Goal: Task Accomplishment & Management: Complete application form

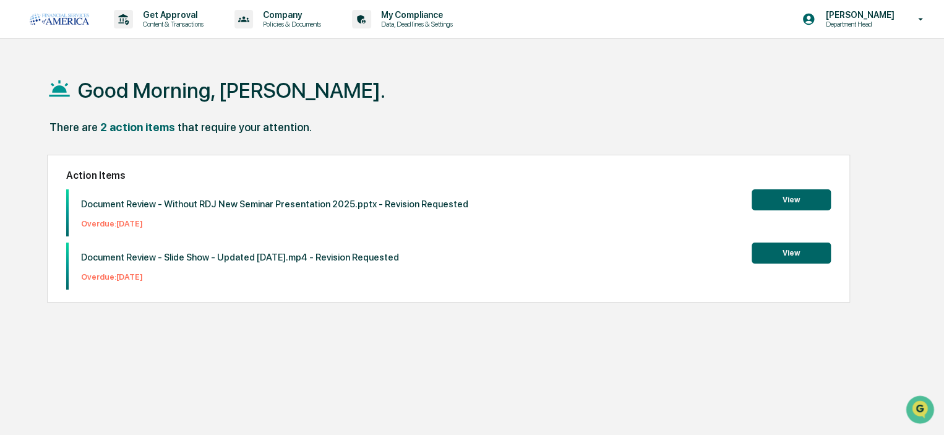
click at [151, 15] on p "Get Approval" at bounding box center [171, 15] width 77 height 10
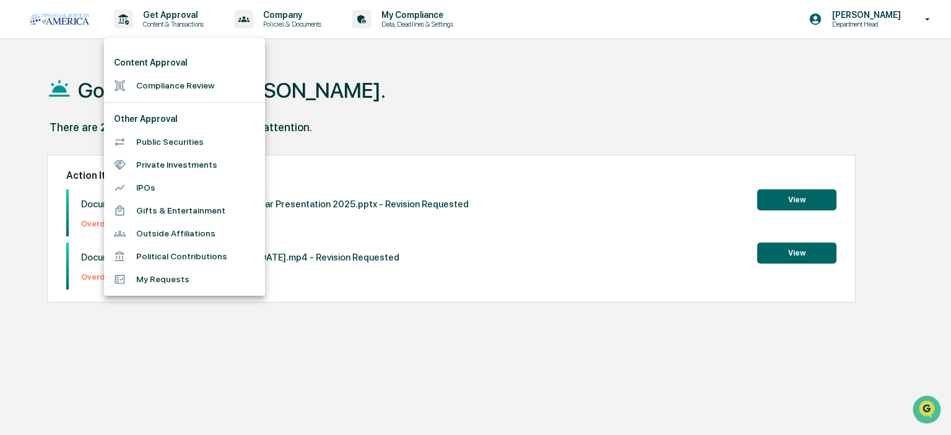
click at [149, 86] on li "Compliance Review" at bounding box center [184, 85] width 161 height 23
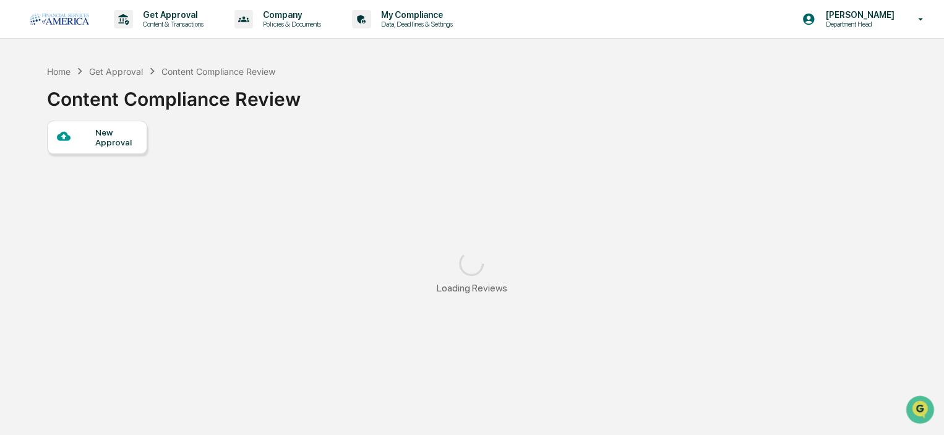
click at [119, 154] on div "New Approval" at bounding box center [97, 137] width 100 height 33
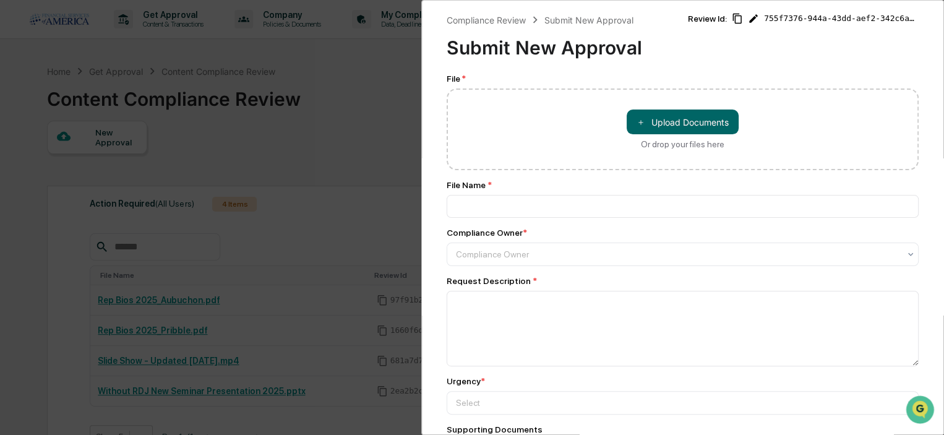
click at [644, 108] on div "＋ Upload Documents Or drop your files here" at bounding box center [683, 129] width 472 height 82
click at [648, 124] on button "＋ Upload Documents" at bounding box center [683, 122] width 112 height 25
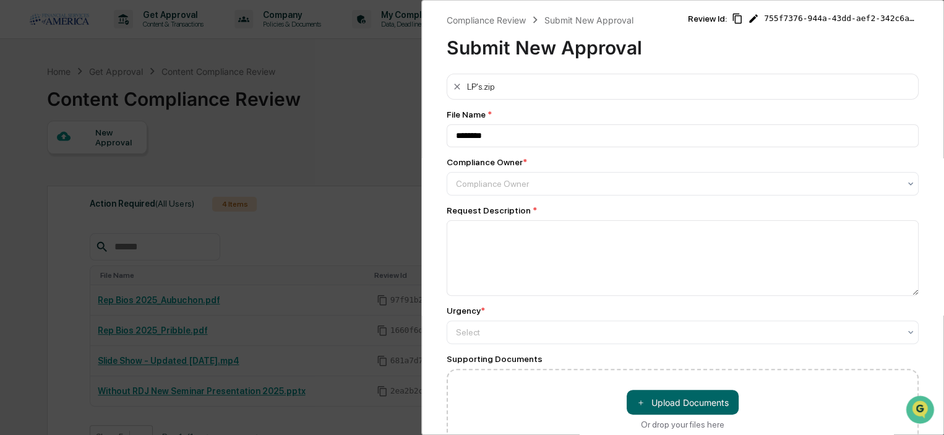
click at [459, 86] on icon at bounding box center [457, 87] width 10 height 10
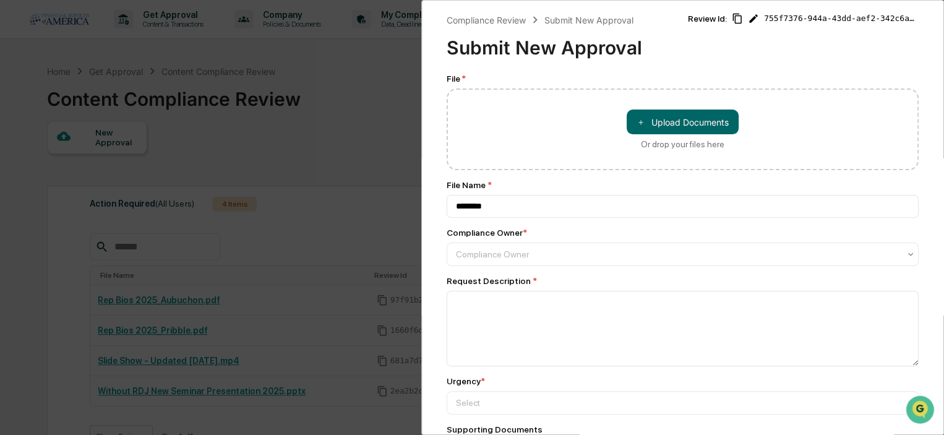
click at [658, 124] on button "＋ Upload Documents" at bounding box center [683, 122] width 112 height 25
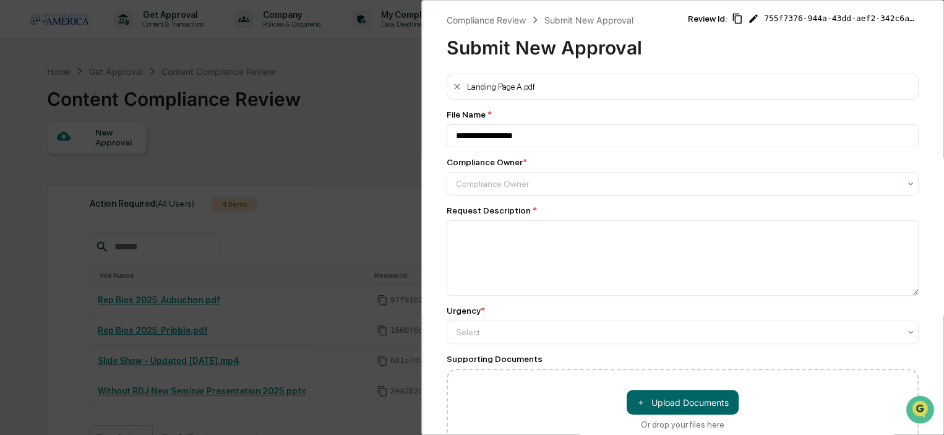
click at [582, 84] on div "Landing Page A.pdf" at bounding box center [683, 87] width 472 height 26
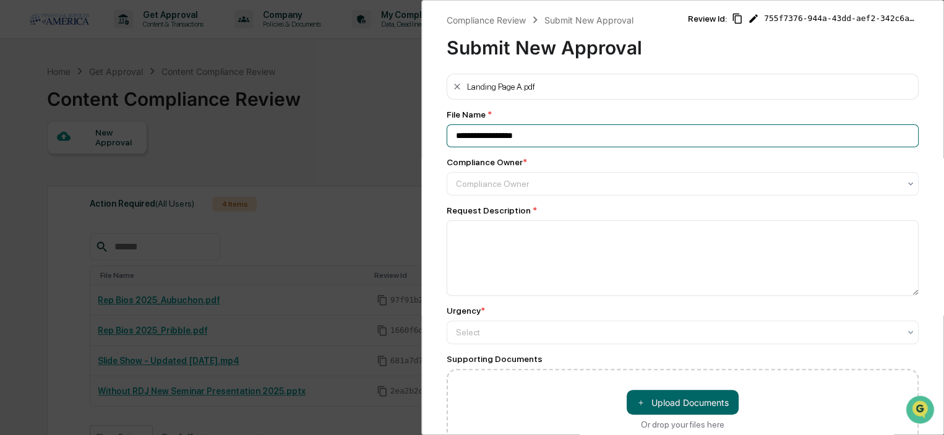
drag, startPoint x: 517, startPoint y: 136, endPoint x: 449, endPoint y: 136, distance: 68.1
click at [449, 136] on input "**********" at bounding box center [683, 135] width 472 height 23
type input "**********"
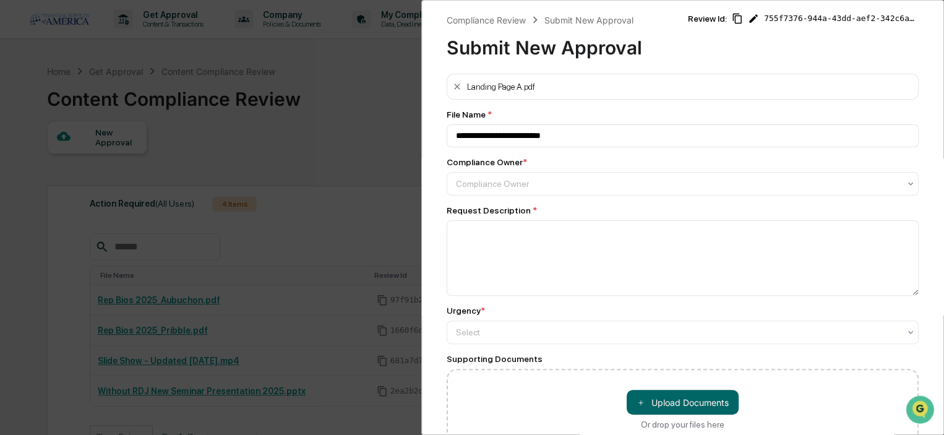
click at [498, 181] on div at bounding box center [678, 184] width 444 height 12
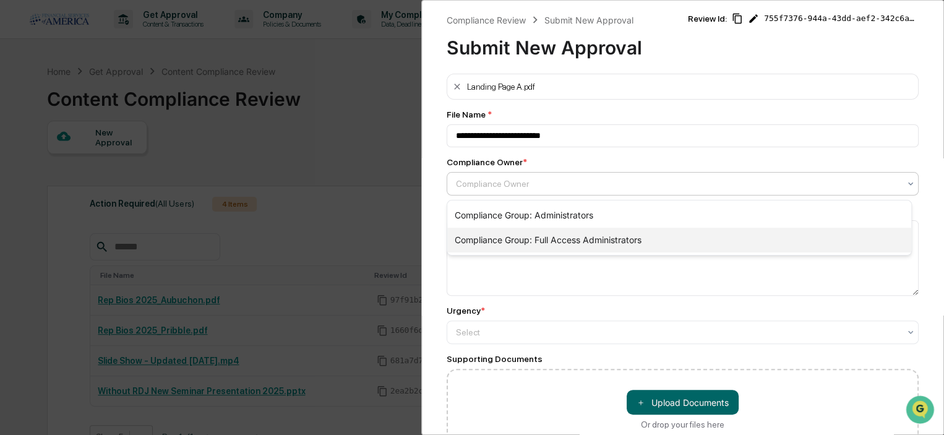
click at [499, 235] on div "Compliance Group: Full Access Administrators" at bounding box center [679, 240] width 464 height 25
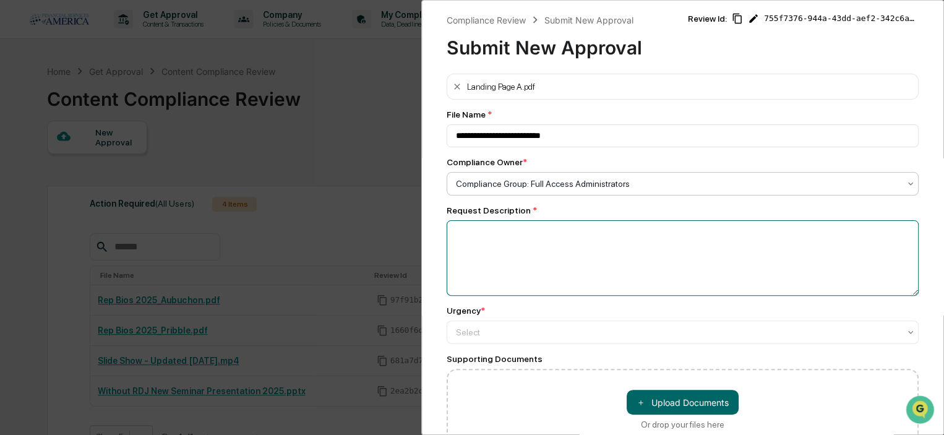
click at [481, 255] on textarea at bounding box center [683, 258] width 472 height 76
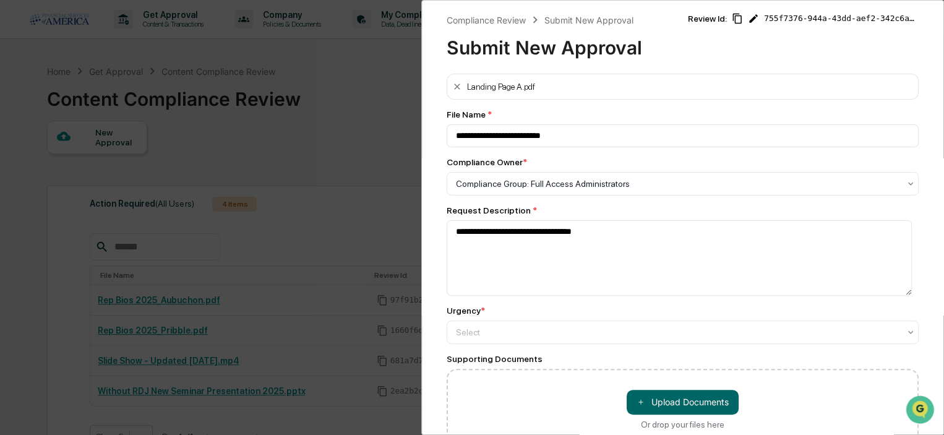
click at [482, 190] on div at bounding box center [678, 184] width 444 height 12
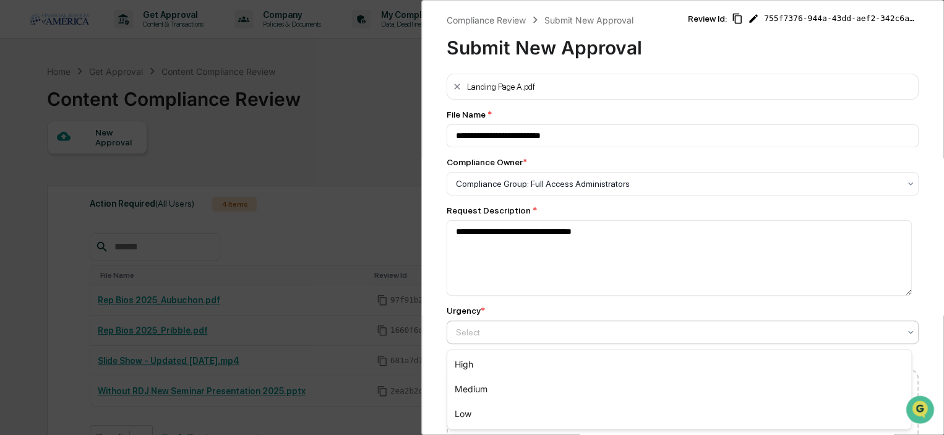
click at [478, 360] on div "High" at bounding box center [679, 364] width 464 height 25
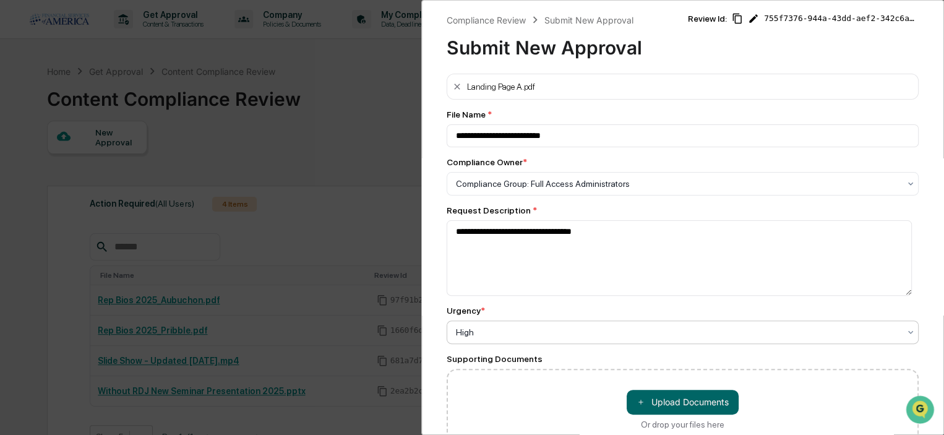
click at [480, 382] on div "＋ Upload Documents Or drop your files here" at bounding box center [683, 410] width 472 height 82
click at [675, 409] on button "＋ Upload Documents" at bounding box center [683, 402] width 112 height 25
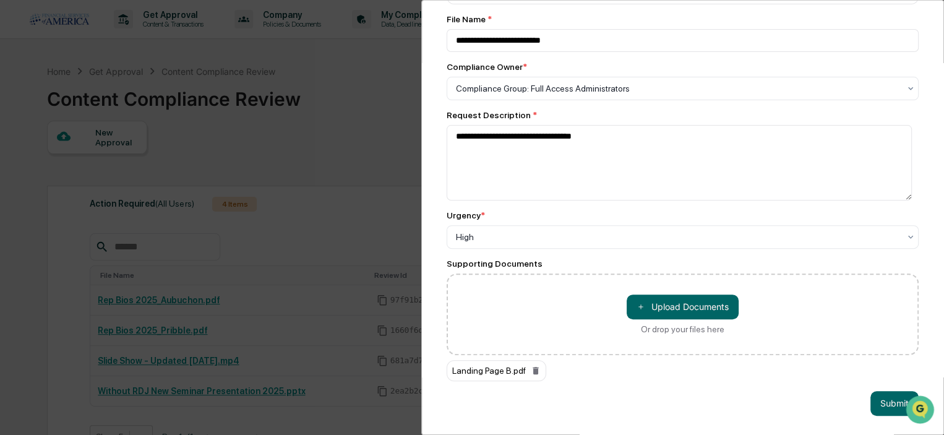
scroll to position [104, 0]
click at [663, 306] on button "＋ Upload Documents" at bounding box center [683, 307] width 112 height 25
click at [661, 304] on button "＋ Upload Documents" at bounding box center [683, 307] width 112 height 25
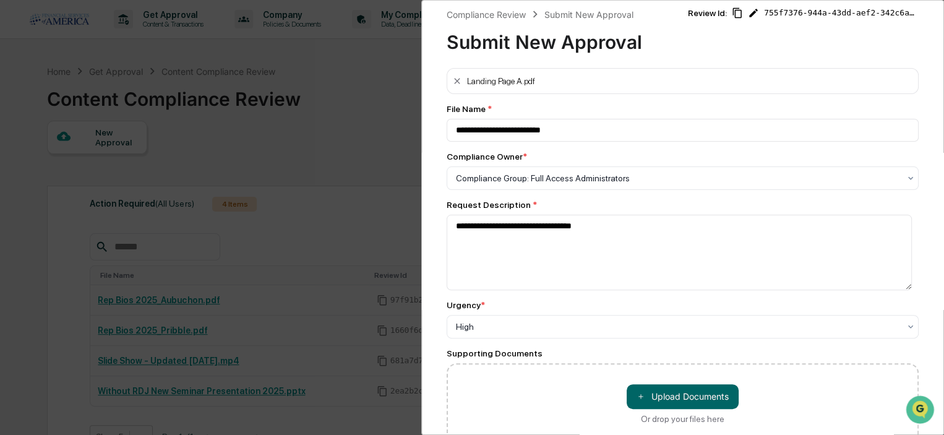
scroll to position [0, 0]
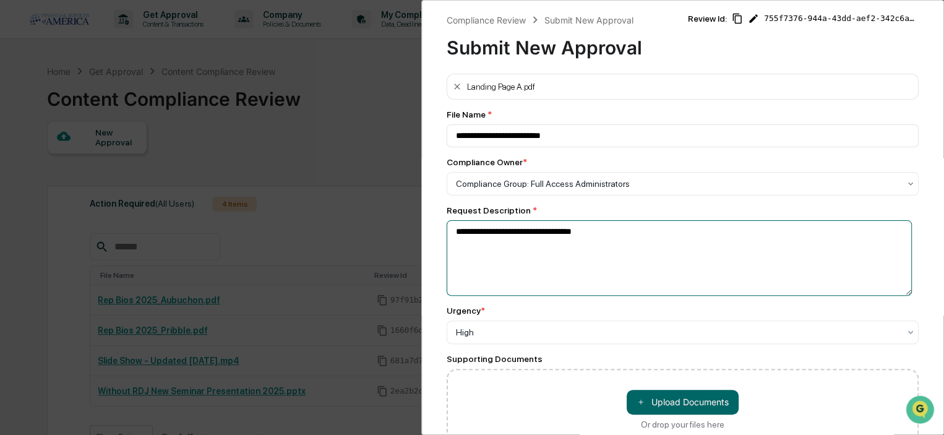
click at [611, 235] on textarea "**********" at bounding box center [679, 258] width 465 height 76
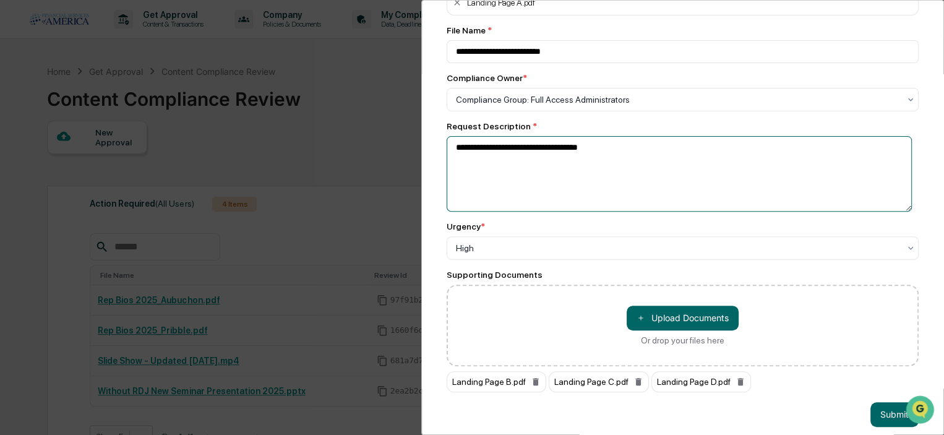
scroll to position [104, 0]
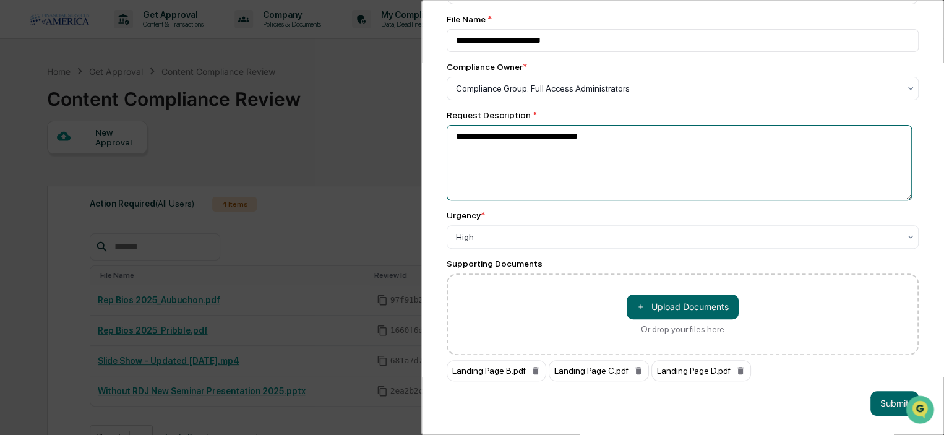
type textarea "**********"
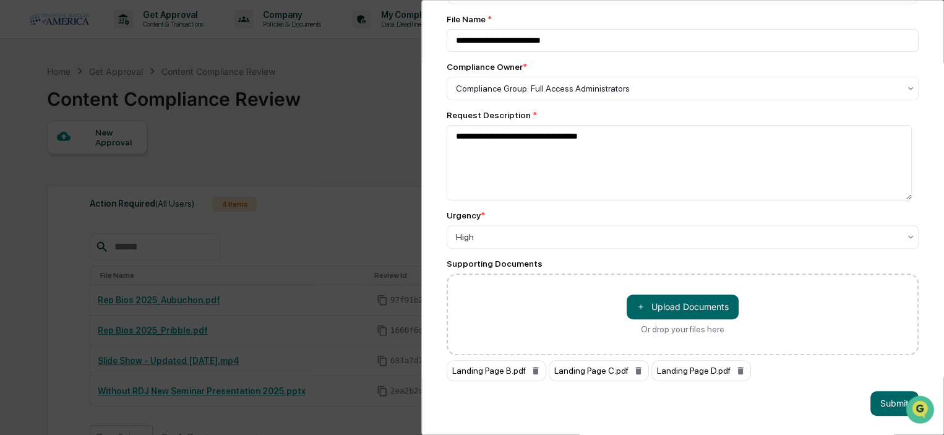
click at [884, 395] on button "Submit" at bounding box center [895, 403] width 48 height 25
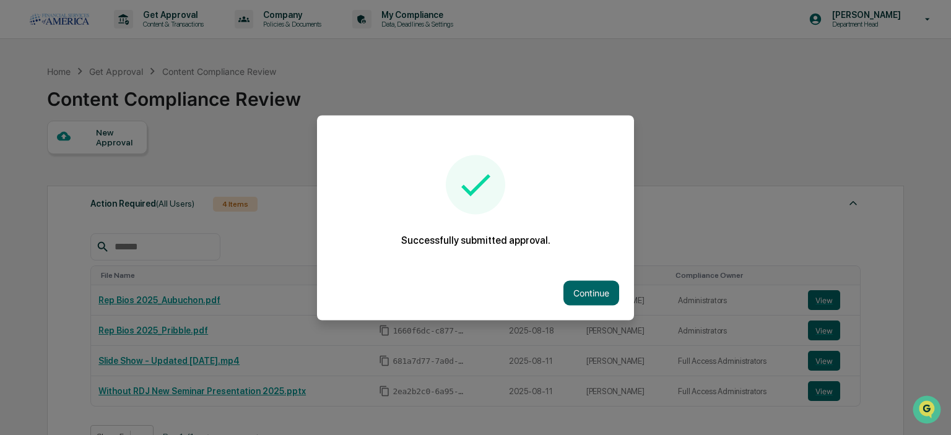
click at [600, 293] on button "Continue" at bounding box center [591, 292] width 56 height 25
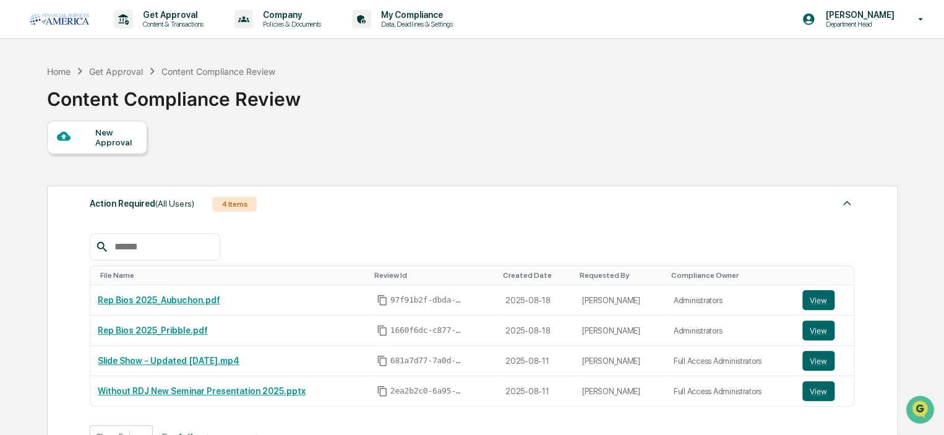
click at [111, 141] on div "New Approval" at bounding box center [115, 137] width 41 height 20
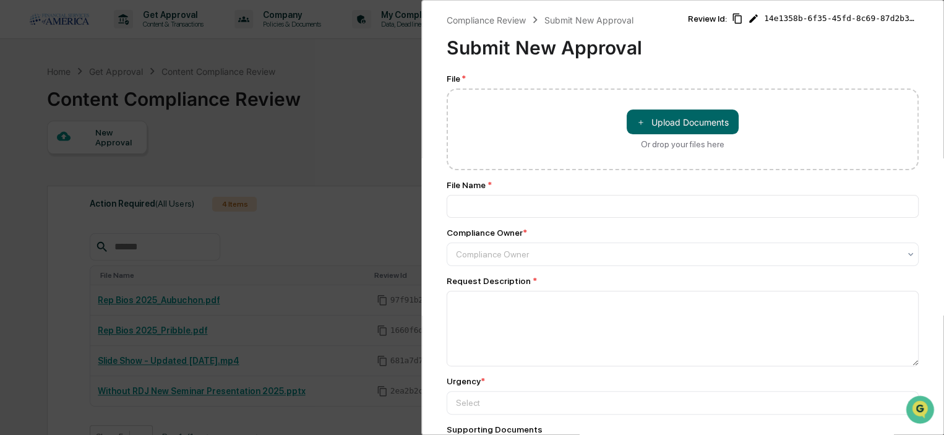
click at [641, 118] on span "＋" at bounding box center [641, 122] width 9 height 12
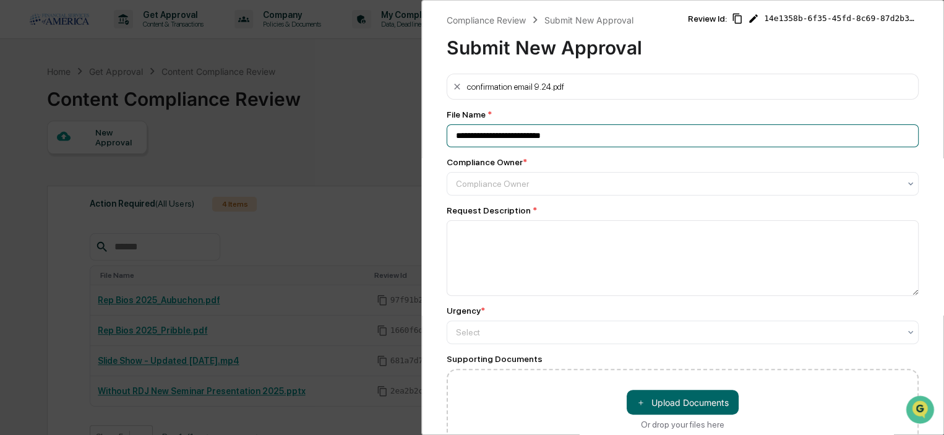
click at [493, 136] on input "**********" at bounding box center [683, 135] width 472 height 23
type input "**********"
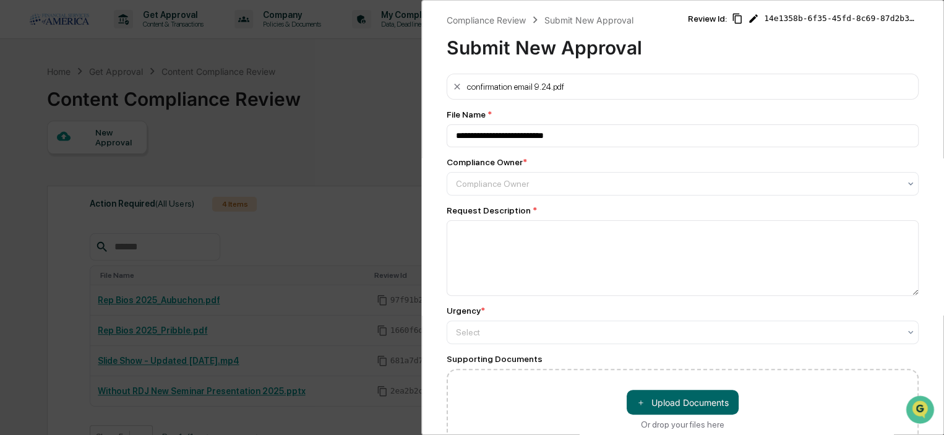
click at [495, 184] on div at bounding box center [678, 184] width 444 height 12
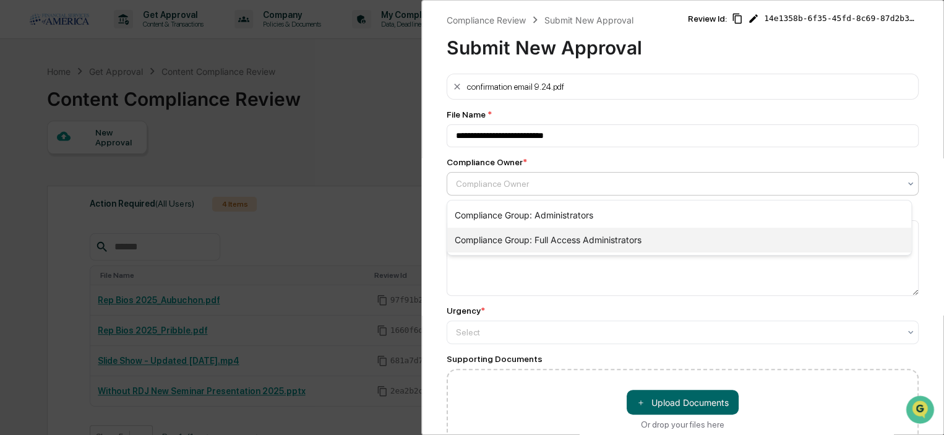
click at [500, 237] on div "Compliance Group: Full Access Administrators" at bounding box center [679, 240] width 464 height 25
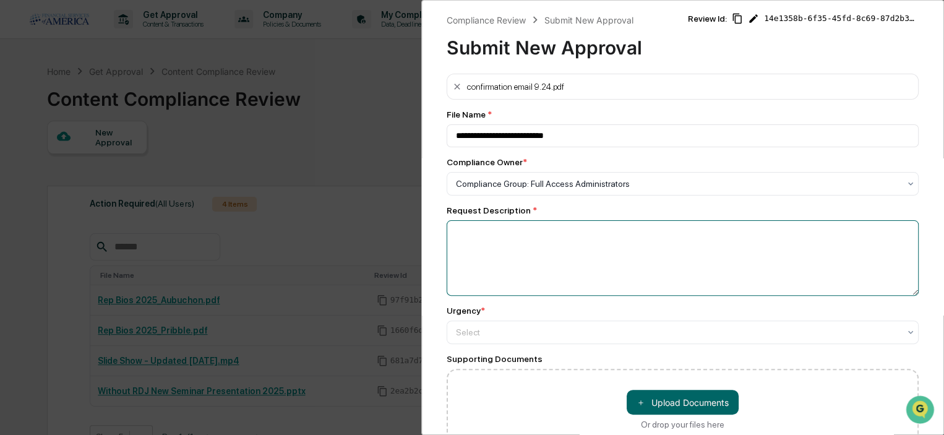
click at [495, 248] on textarea at bounding box center [683, 258] width 472 height 76
type textarea "**********"
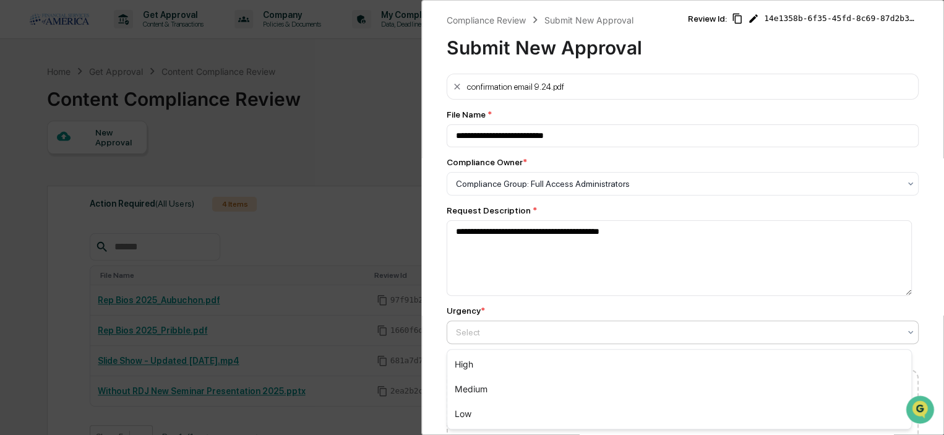
click at [477, 338] on div at bounding box center [678, 332] width 444 height 12
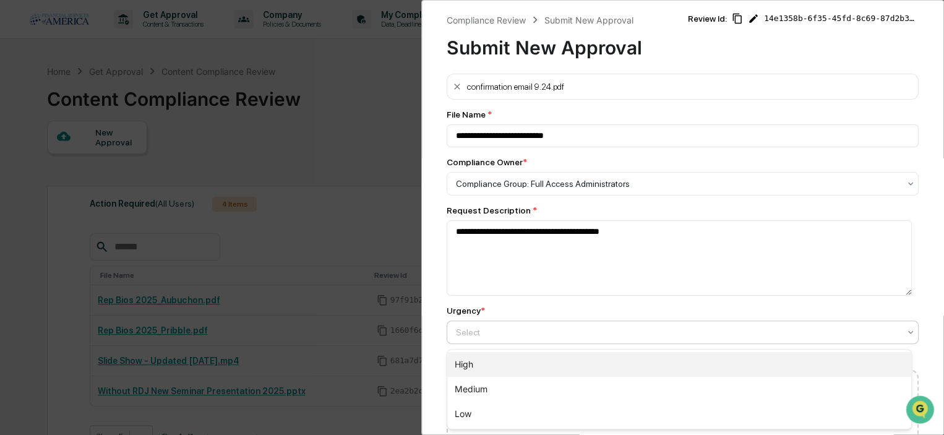
click at [479, 361] on div "High" at bounding box center [679, 364] width 464 height 25
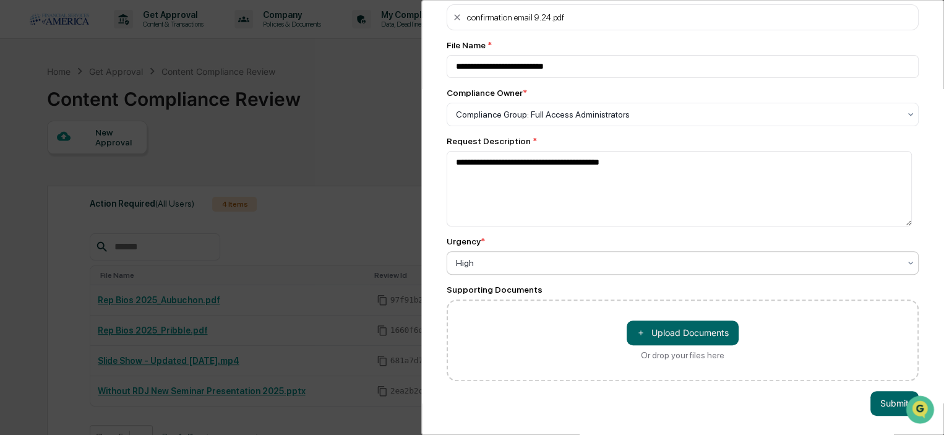
scroll to position [78, 0]
click at [674, 327] on button "＋ Upload Documents" at bounding box center [683, 333] width 112 height 25
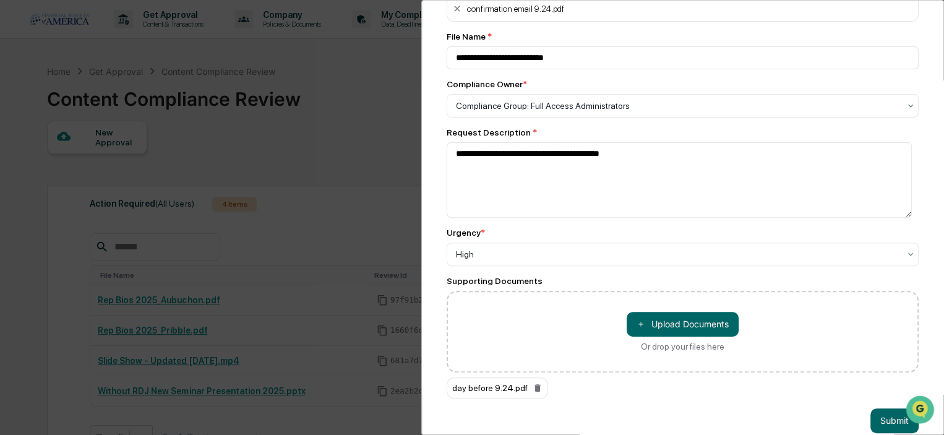
click at [670, 327] on button "＋ Upload Documents" at bounding box center [683, 324] width 112 height 25
click at [658, 332] on button "＋ Upload Documents" at bounding box center [683, 324] width 112 height 25
click at [673, 331] on button "＋ Upload Documents" at bounding box center [683, 324] width 112 height 25
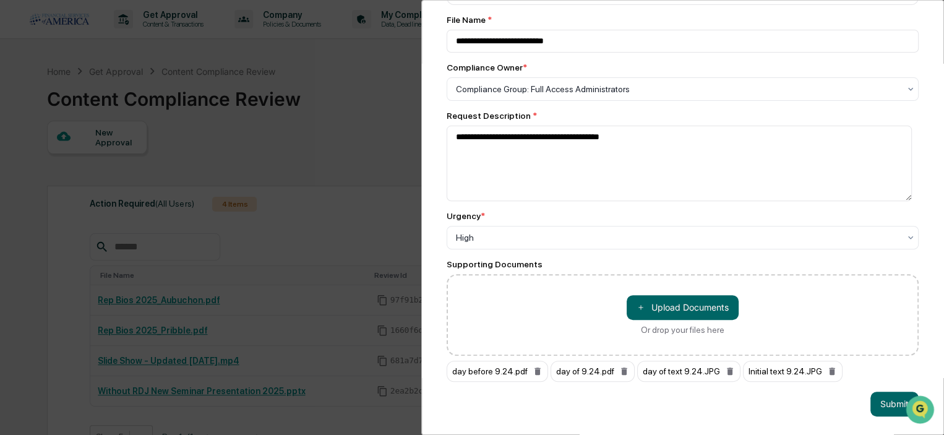
scroll to position [104, 0]
click at [876, 391] on button "Submit" at bounding box center [895, 403] width 48 height 25
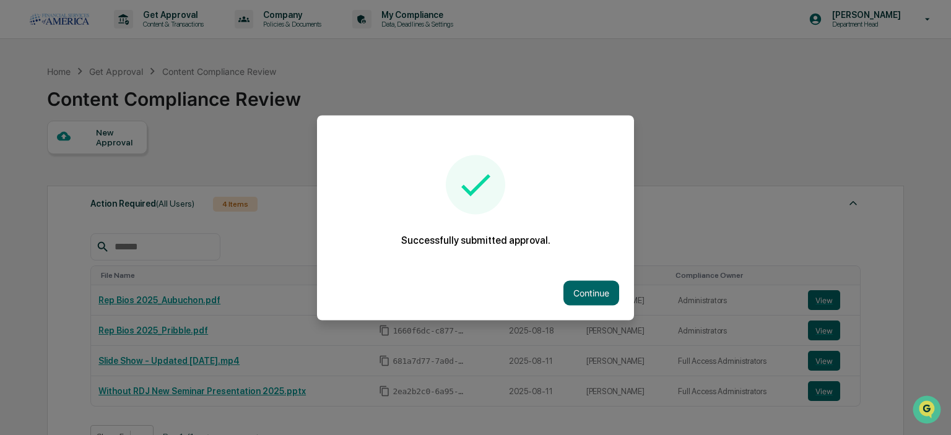
click at [572, 292] on button "Continue" at bounding box center [591, 292] width 56 height 25
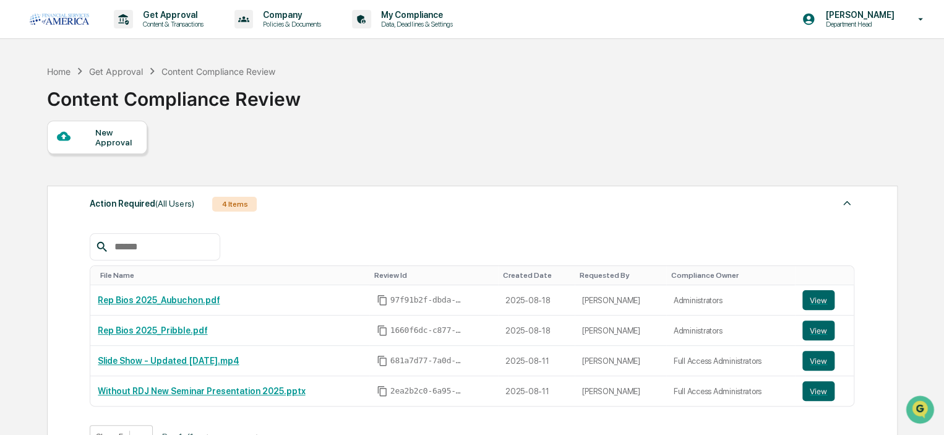
click at [117, 150] on div "New Approval" at bounding box center [97, 137] width 100 height 33
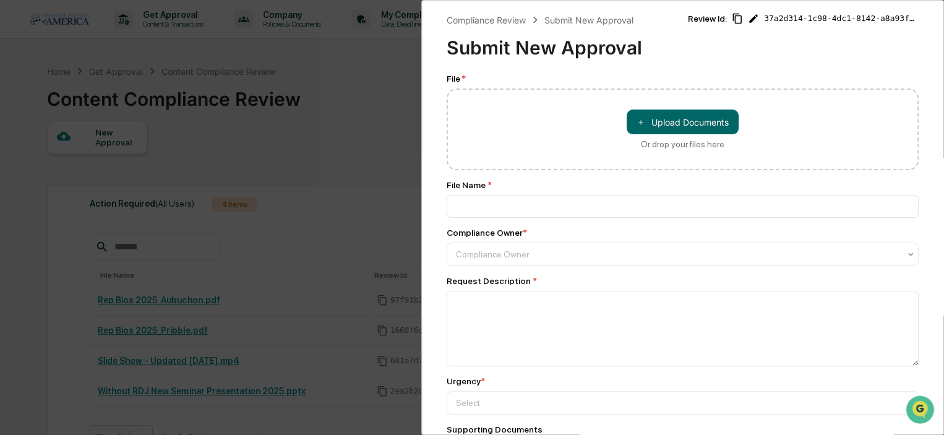
click at [658, 114] on button "＋ Upload Documents" at bounding box center [683, 122] width 112 height 25
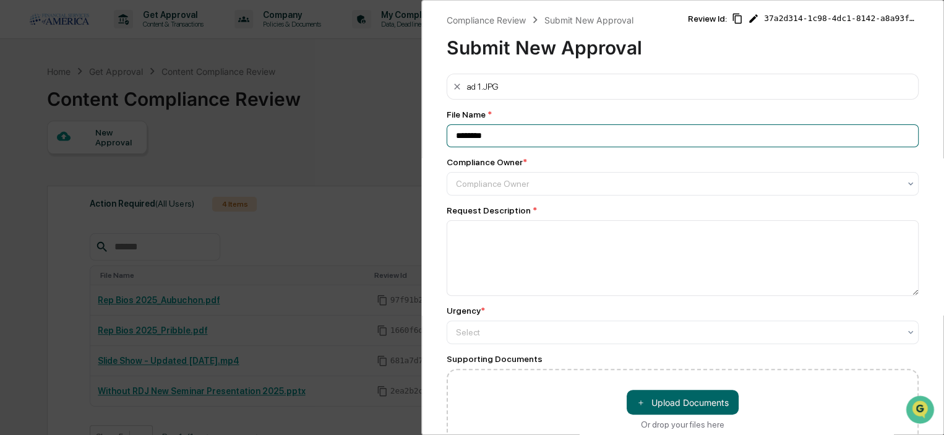
drag, startPoint x: 496, startPoint y: 135, endPoint x: 397, endPoint y: 136, distance: 98.4
click at [402, 134] on div "Compliance Review Submit New Approval Submit New Approval Review Id: 37a2d314-1…" at bounding box center [472, 217] width 944 height 435
type input "**********"
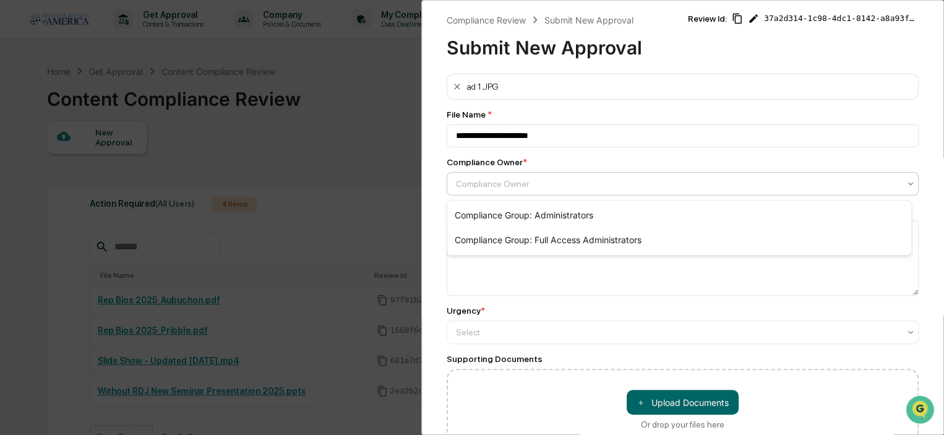
click at [527, 186] on div at bounding box center [678, 184] width 444 height 12
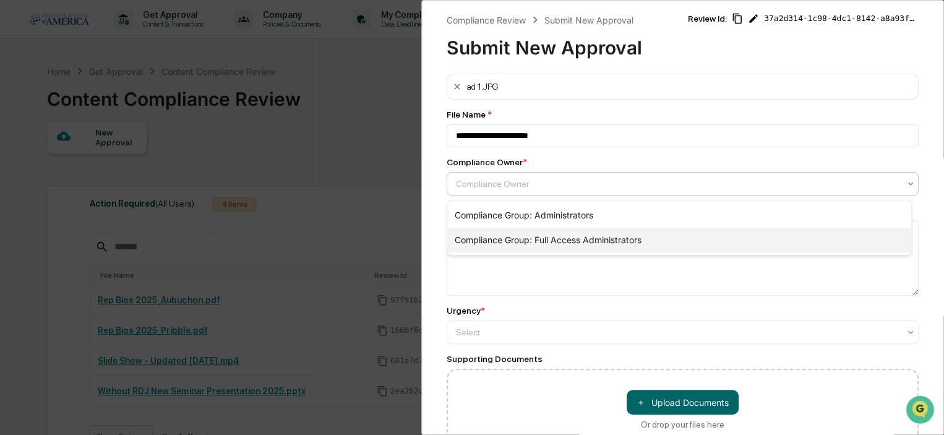
click at [527, 243] on div "Compliance Group: Full Access Administrators" at bounding box center [679, 240] width 464 height 25
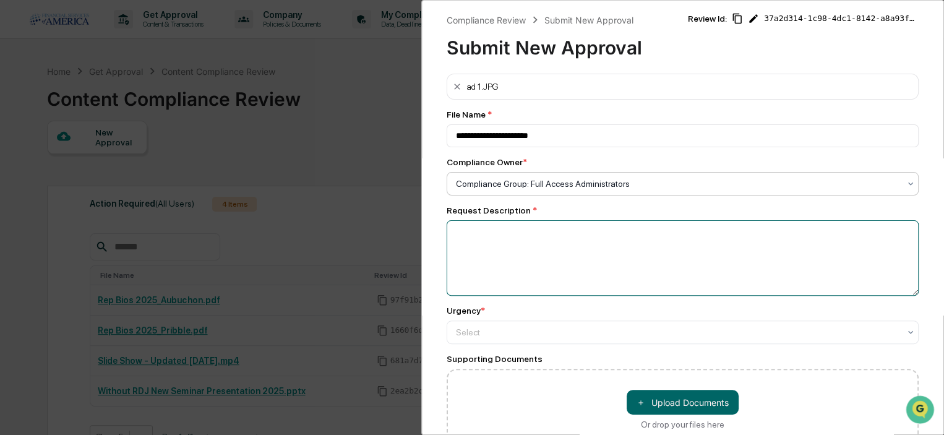
click at [522, 252] on textarea at bounding box center [683, 258] width 472 height 76
type textarea "**********"
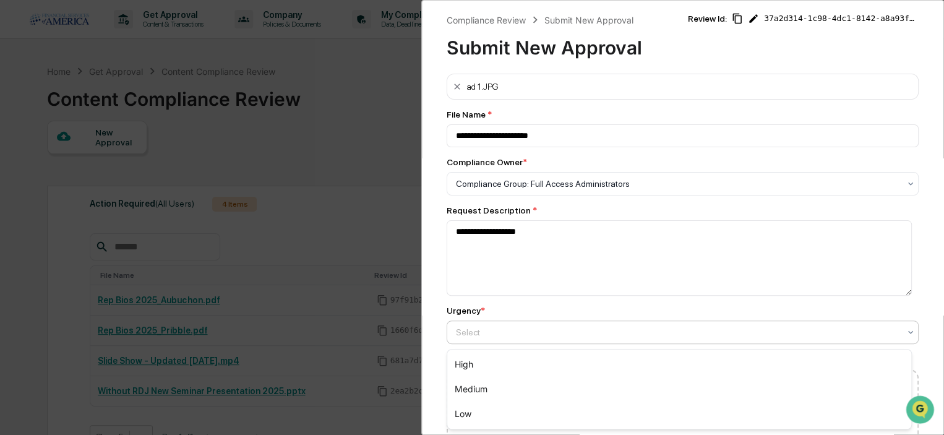
click at [461, 334] on div at bounding box center [678, 332] width 444 height 12
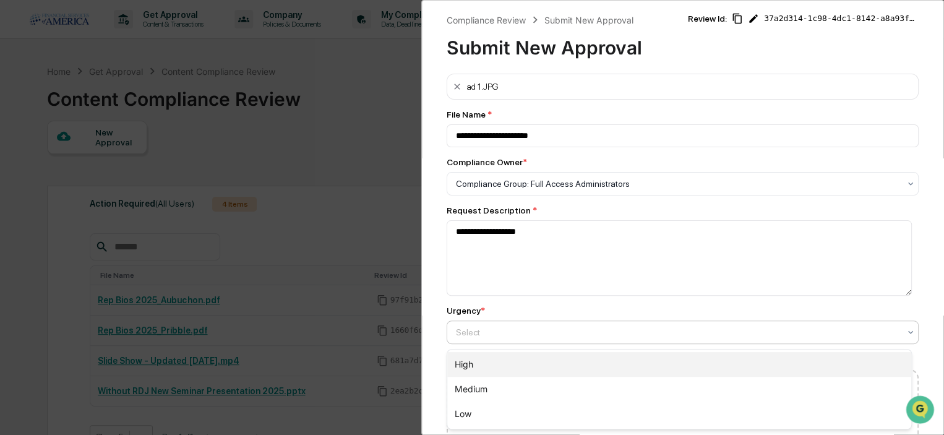
click at [480, 362] on div "High" at bounding box center [679, 364] width 464 height 25
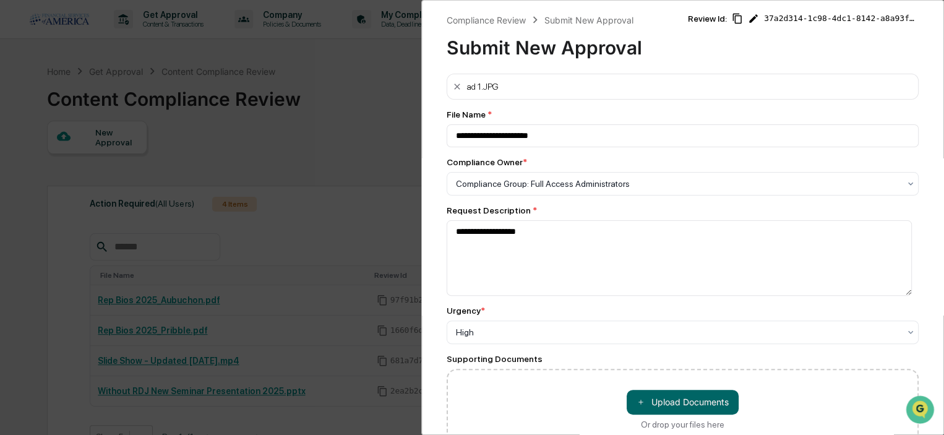
click at [664, 410] on button "＋ Upload Documents" at bounding box center [683, 402] width 112 height 25
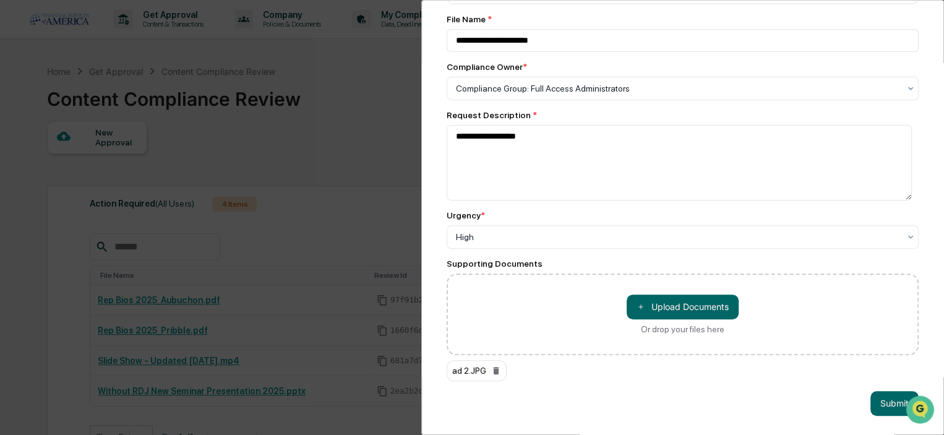
click at [660, 311] on button "＋ Upload Documents" at bounding box center [683, 307] width 112 height 25
click at [663, 304] on button "＋ Upload Documents" at bounding box center [683, 307] width 112 height 25
click at [667, 309] on button "＋ Upload Documents" at bounding box center [683, 307] width 112 height 25
click at [670, 306] on button "＋ Upload Documents" at bounding box center [683, 307] width 112 height 25
click at [895, 394] on button "Submit" at bounding box center [895, 403] width 48 height 25
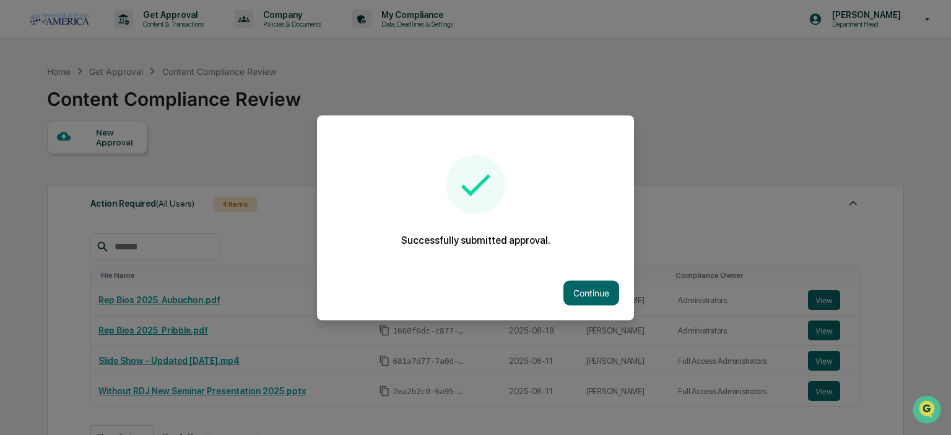
click at [582, 287] on button "Continue" at bounding box center [591, 292] width 56 height 25
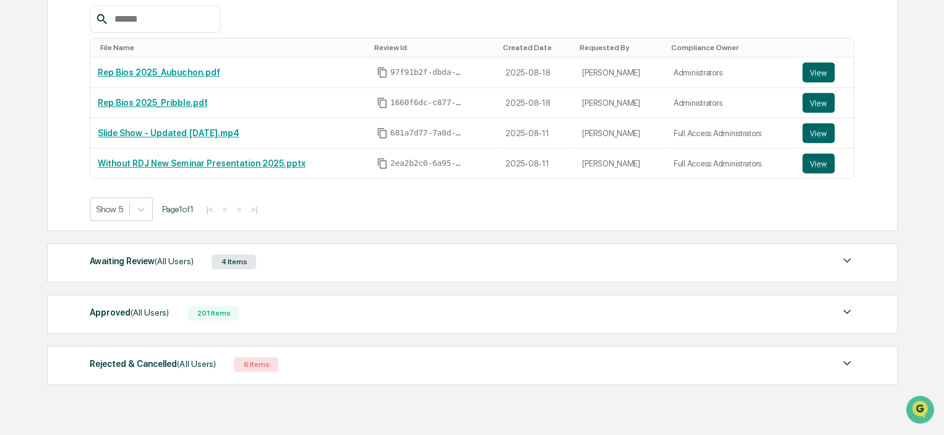
scroll to position [248, 0]
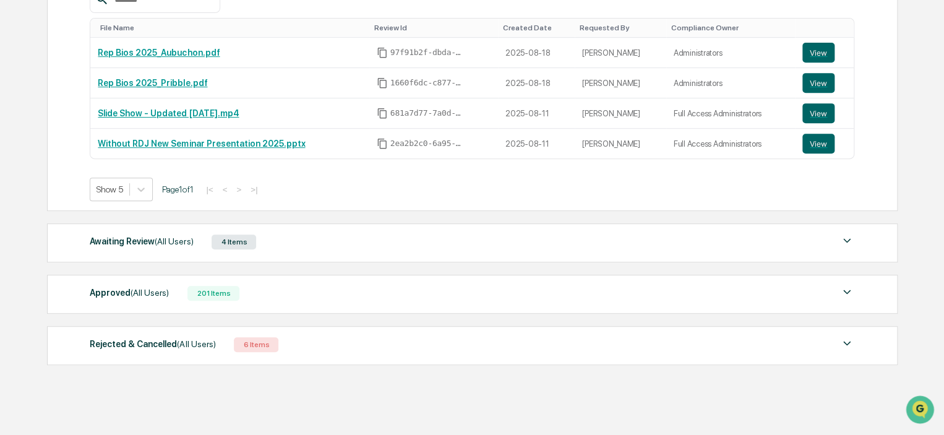
click at [108, 246] on div "Awaiting Review (All Users)" at bounding box center [141, 241] width 103 height 16
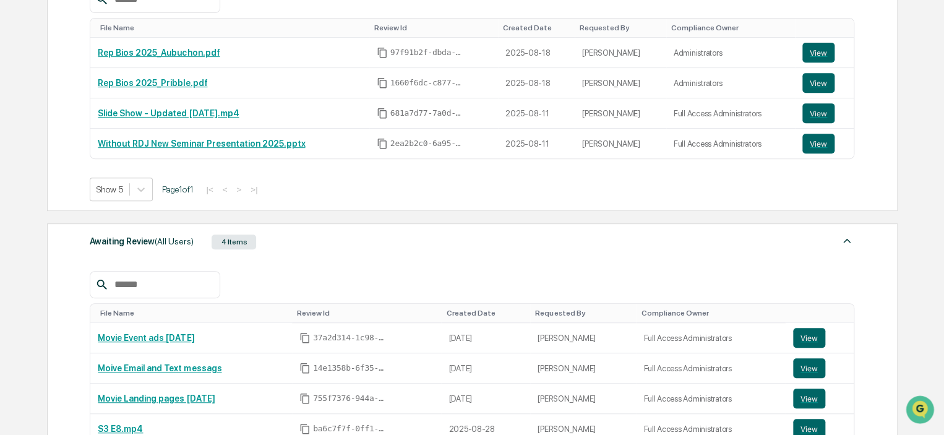
click at [120, 243] on div "Awaiting Review (All Users)" at bounding box center [141, 241] width 103 height 16
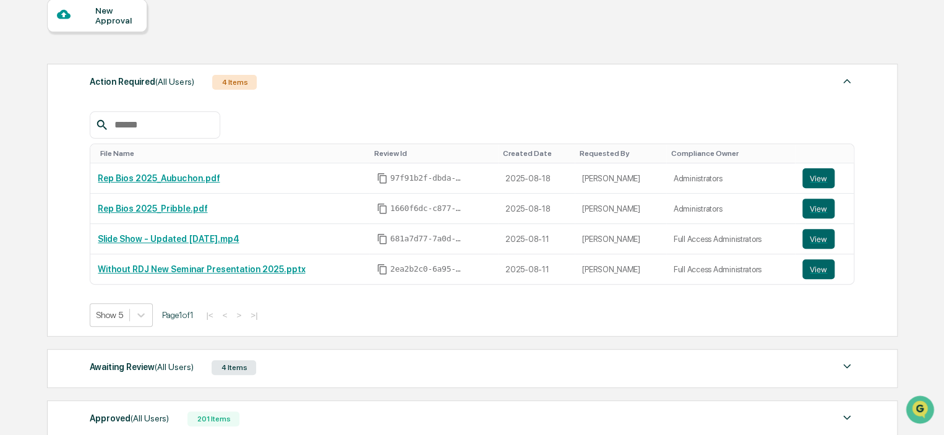
scroll to position [0, 0]
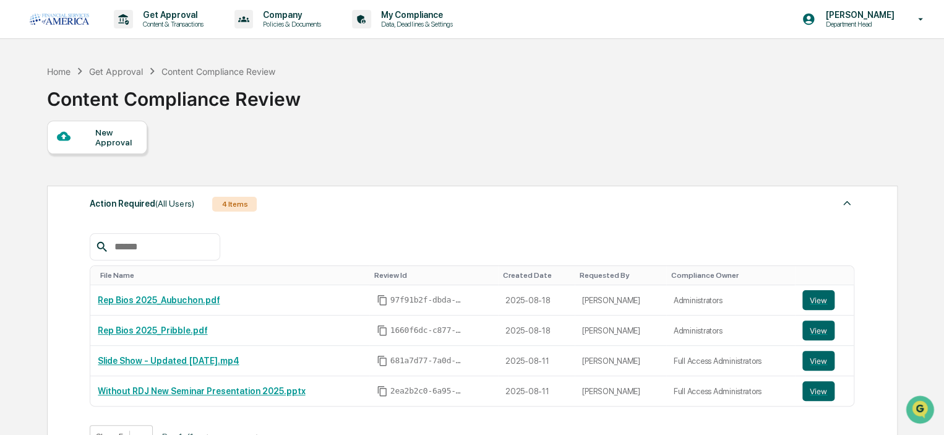
click at [292, 97] on div "Content Compliance Review" at bounding box center [174, 94] width 254 height 32
